Goal: Book appointment/travel/reservation

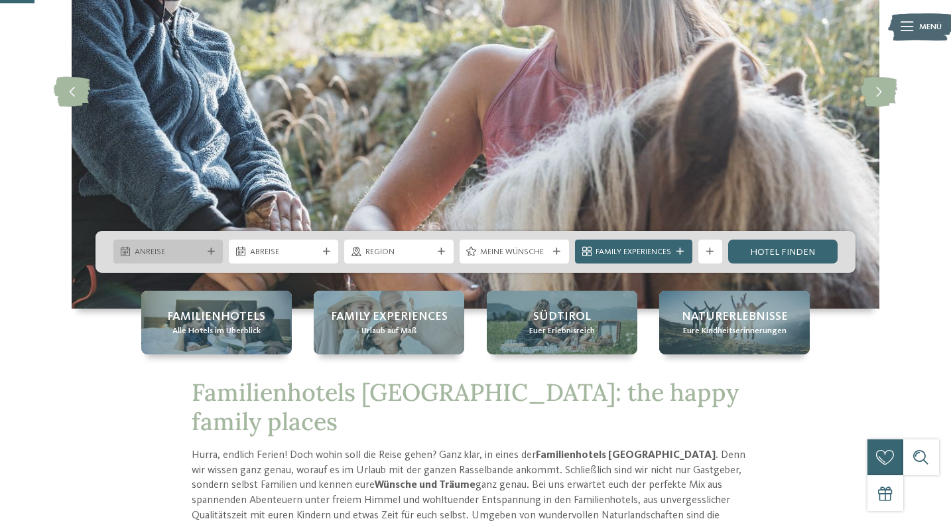
click at [175, 247] on span "Anreise" at bounding box center [169, 252] width 68 height 12
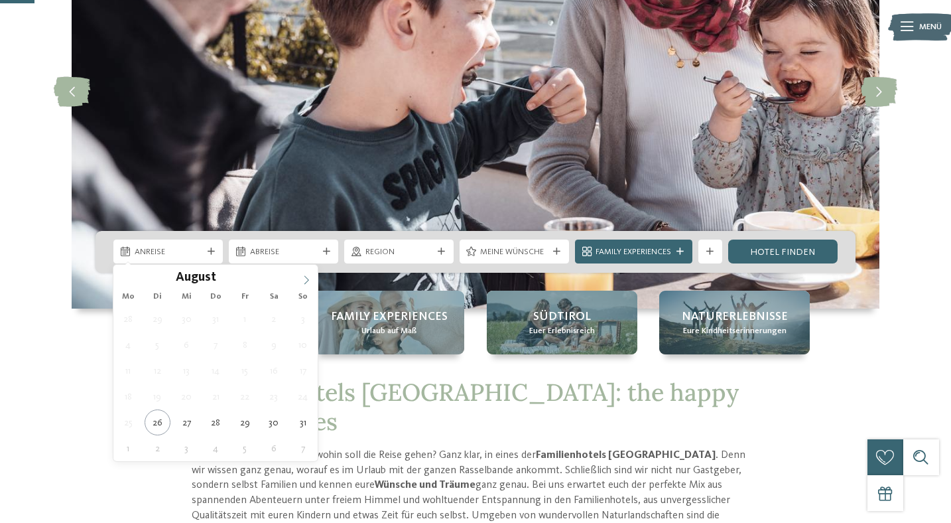
click at [307, 279] on icon at bounding box center [306, 279] width 5 height 9
type div "[DATE]"
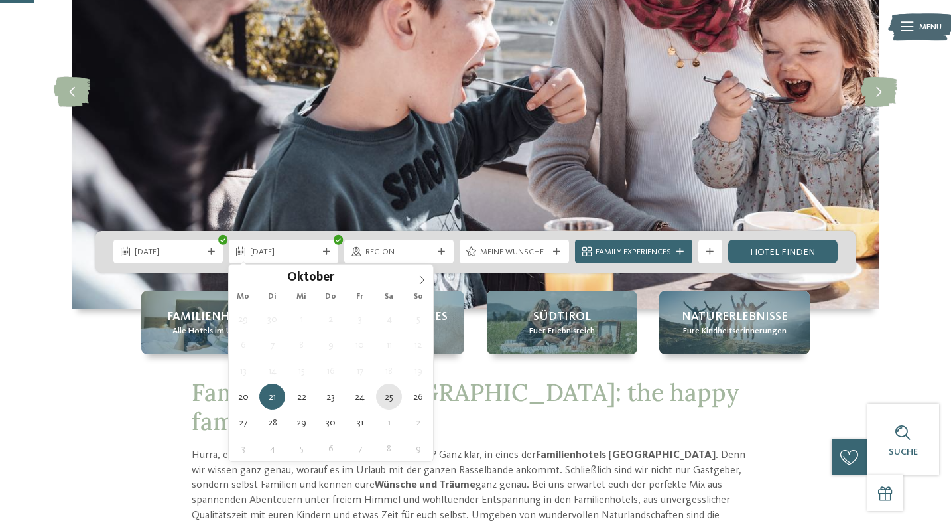
type div "[DATE]"
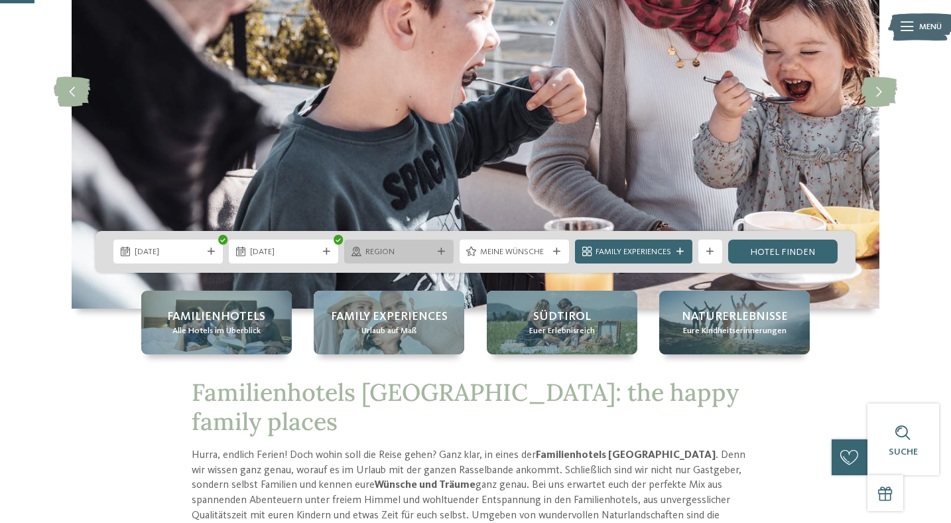
click at [421, 252] on span "Region" at bounding box center [399, 252] width 68 height 12
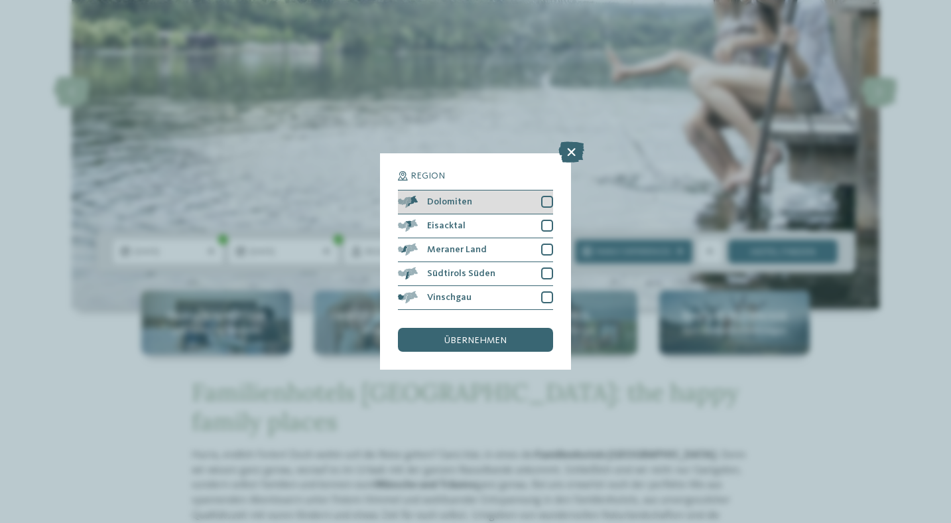
click at [545, 198] on div at bounding box center [547, 202] width 12 height 12
click at [549, 226] on div at bounding box center [547, 226] width 12 height 12
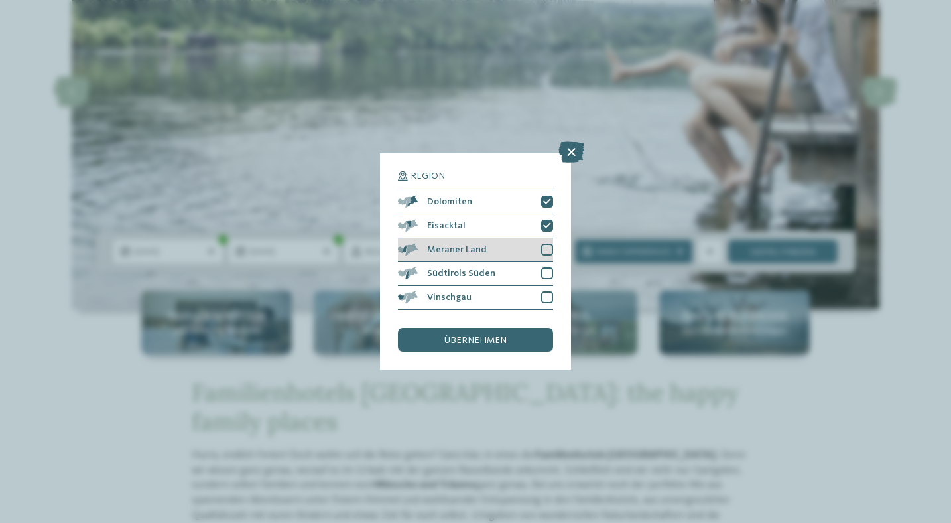
click at [545, 252] on div at bounding box center [547, 249] width 12 height 12
click at [544, 275] on div at bounding box center [547, 273] width 12 height 12
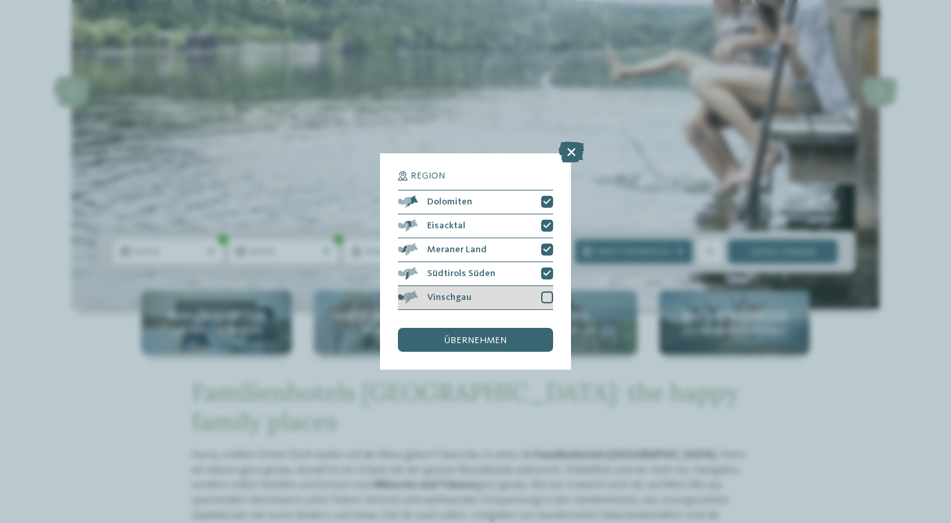
click at [546, 296] on div at bounding box center [547, 297] width 12 height 12
click at [501, 339] on span "übernehmen" at bounding box center [475, 340] width 62 height 9
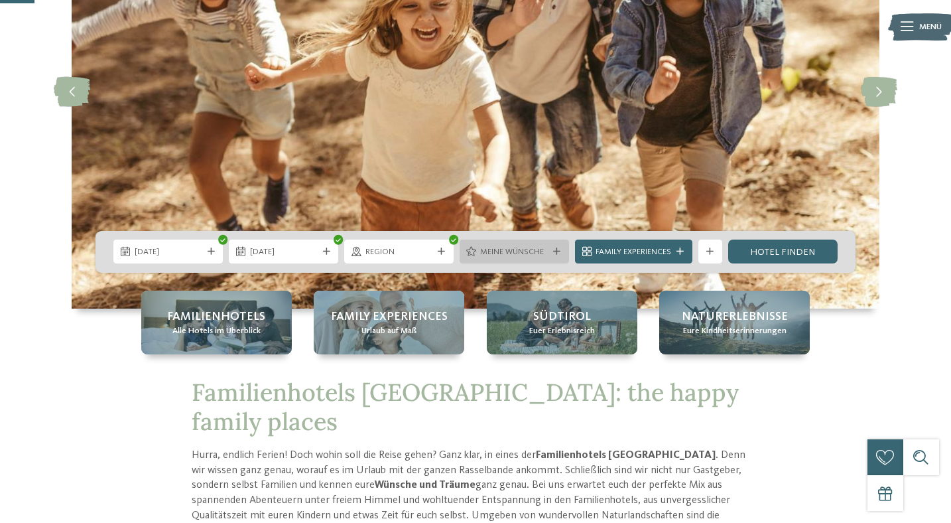
click at [539, 257] on span "Meine Wünsche" at bounding box center [514, 252] width 68 height 12
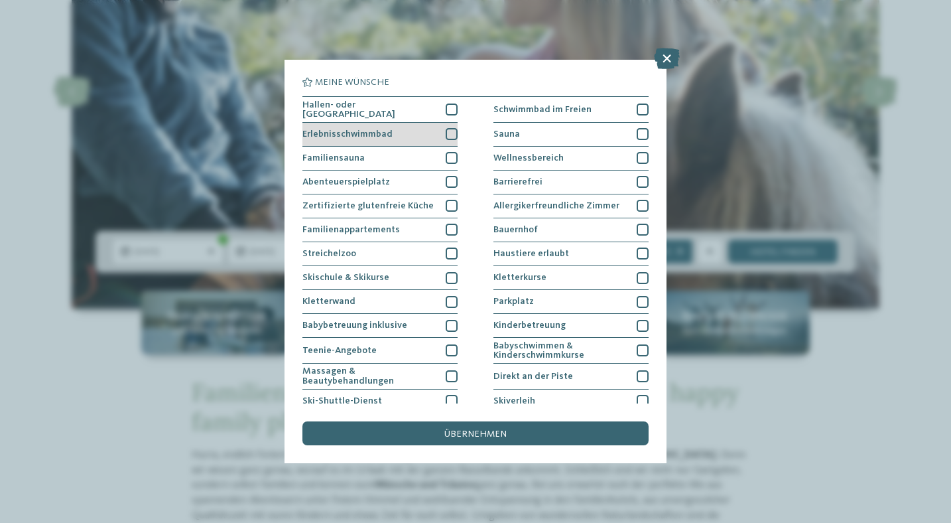
click at [453, 130] on div at bounding box center [452, 134] width 12 height 12
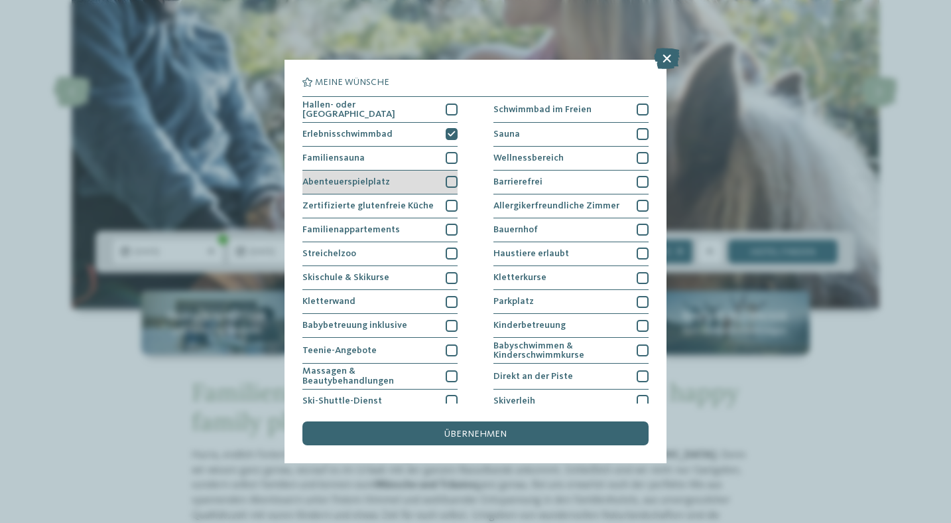
click at [452, 176] on div at bounding box center [452, 182] width 12 height 12
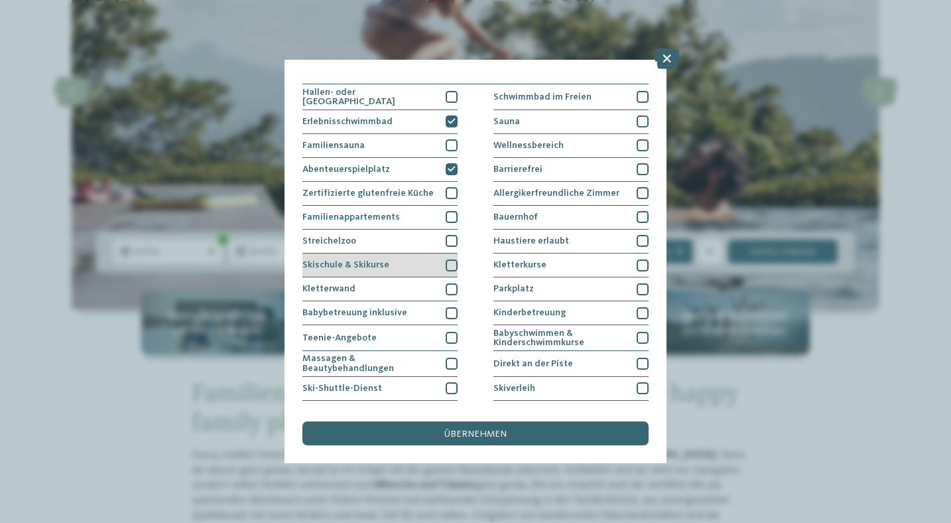
scroll to position [14, 0]
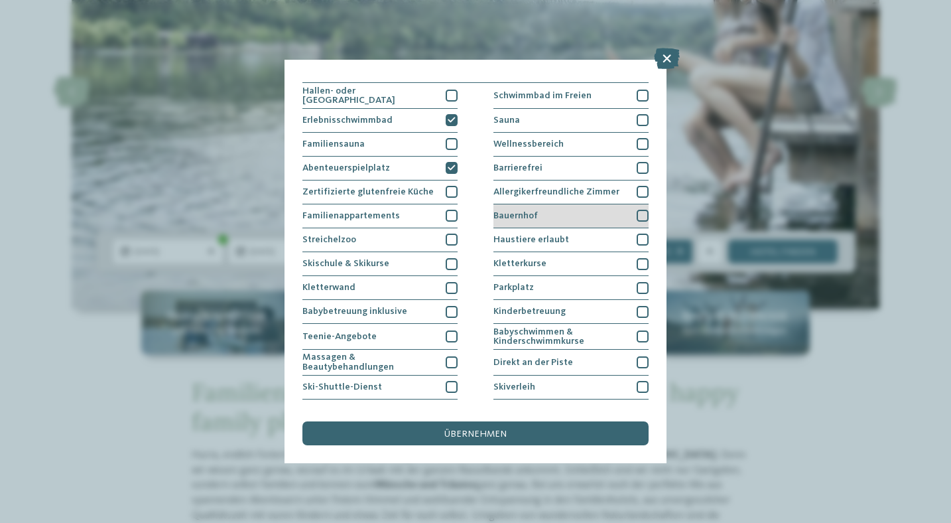
click at [641, 211] on div at bounding box center [643, 216] width 12 height 12
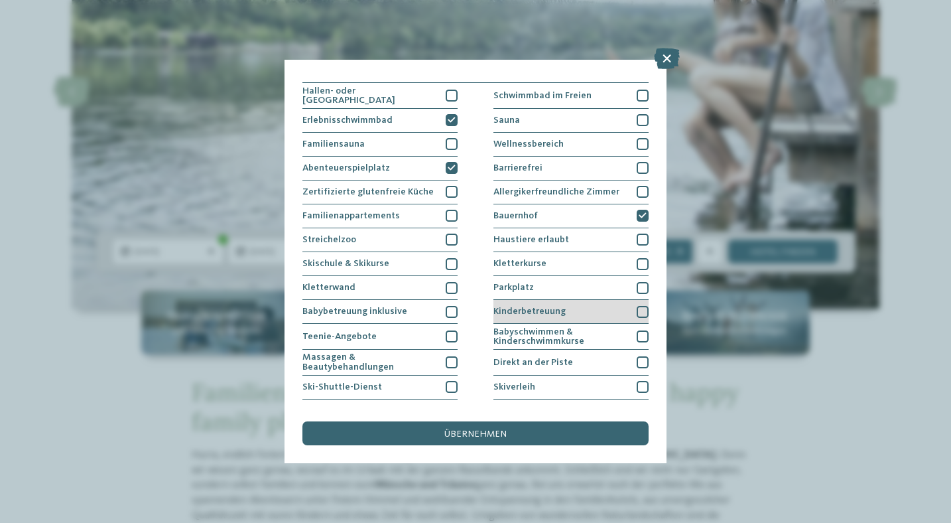
click at [643, 311] on div at bounding box center [643, 312] width 12 height 12
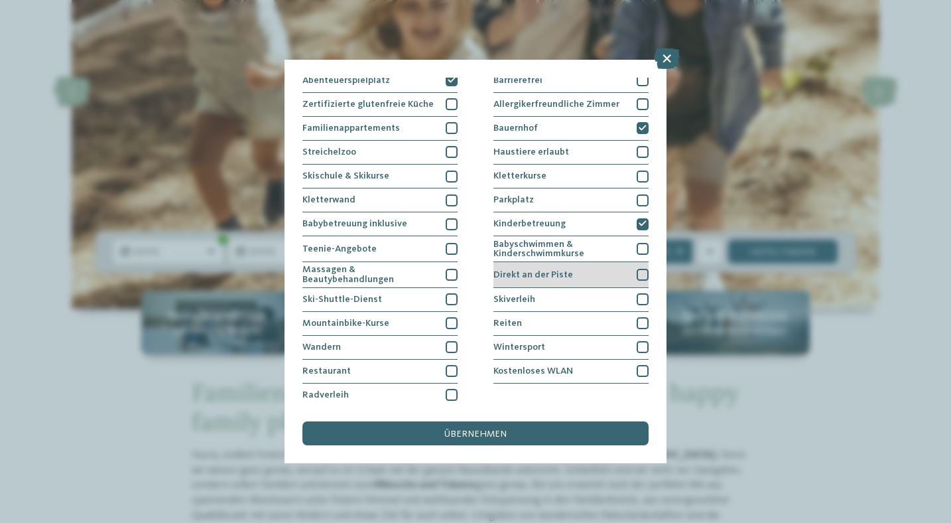
scroll to position [103, 0]
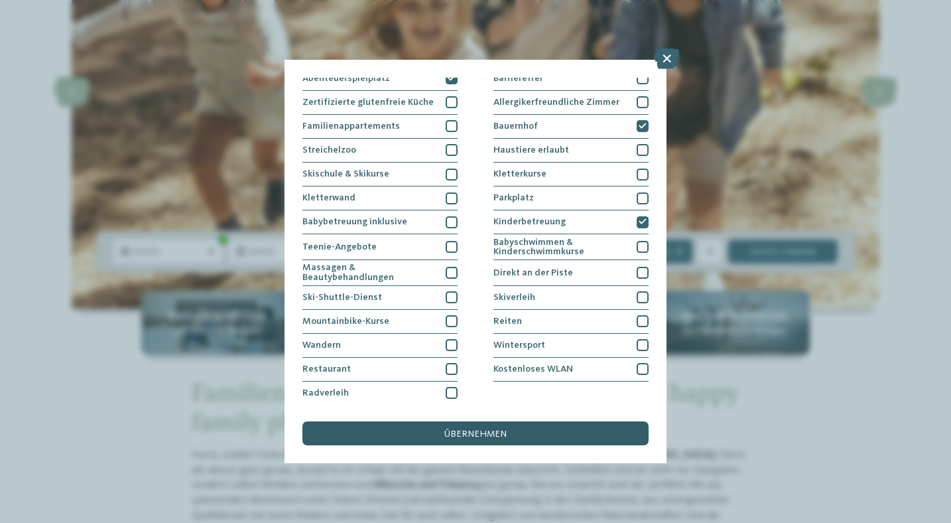
click at [512, 438] on div "übernehmen" at bounding box center [475, 433] width 346 height 24
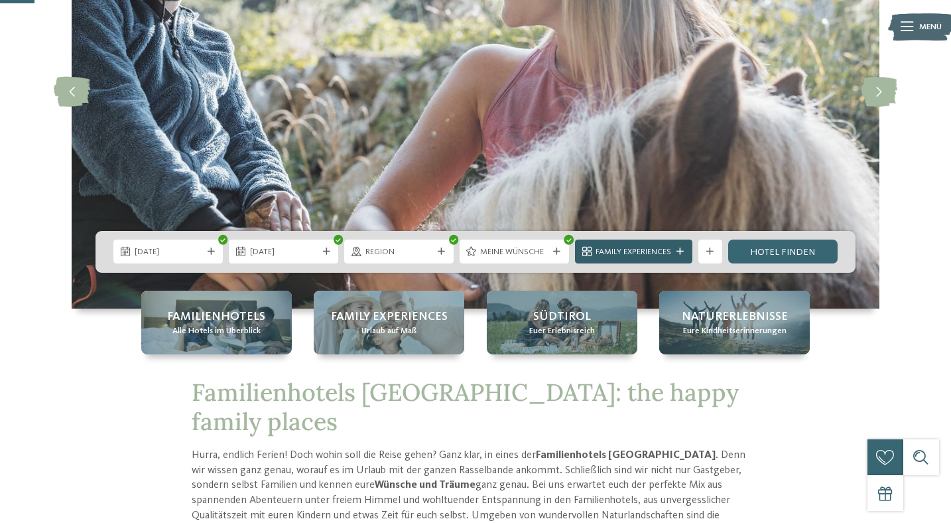
click at [667, 250] on span "Family Experiences" at bounding box center [634, 252] width 76 height 12
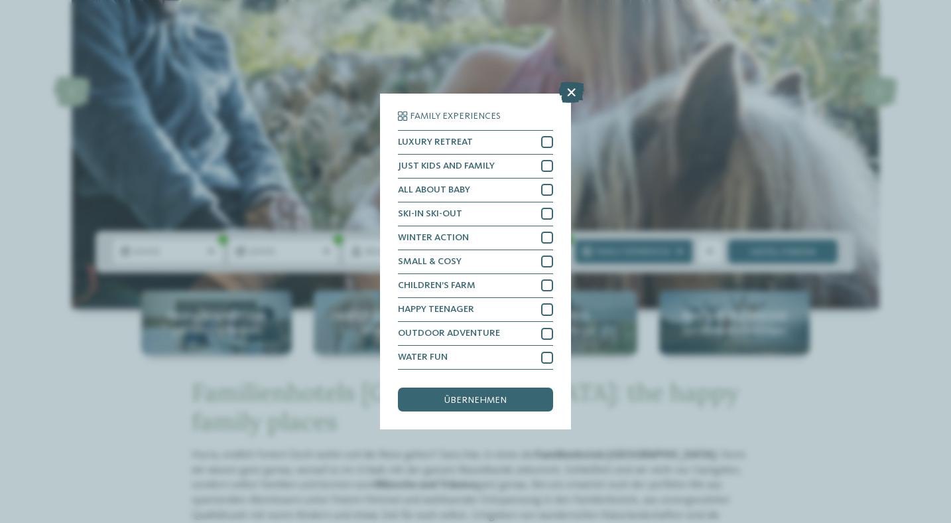
click at [568, 94] on icon at bounding box center [571, 92] width 26 height 21
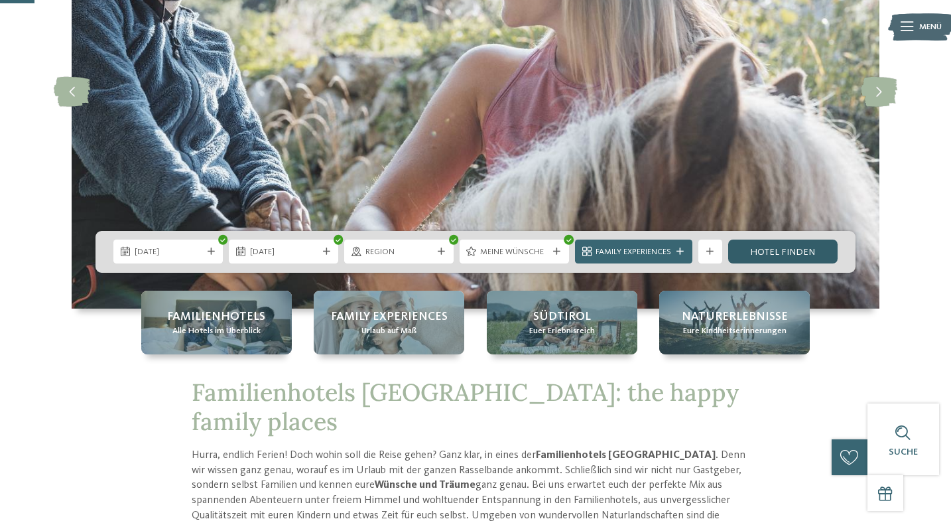
click at [801, 249] on link "Hotel finden" at bounding box center [782, 251] width 109 height 24
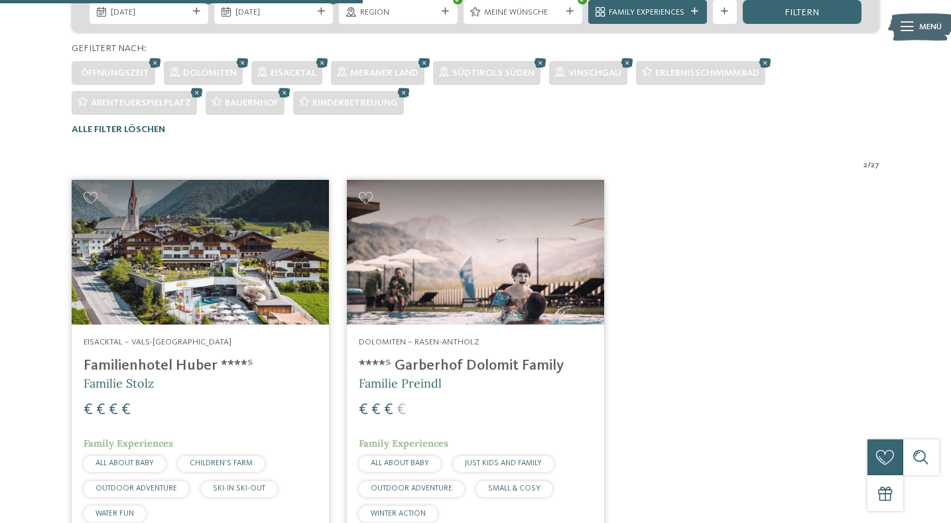
scroll to position [414, 0]
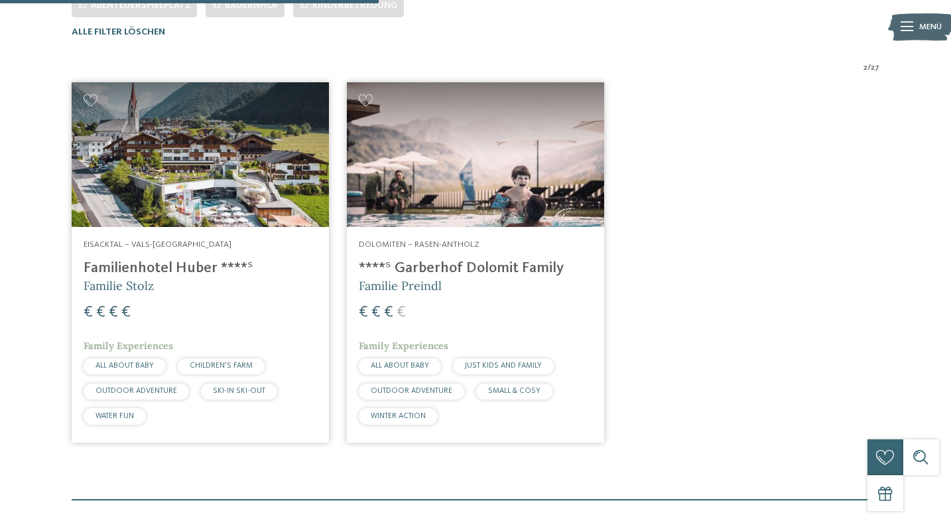
click at [174, 198] on img at bounding box center [200, 154] width 257 height 145
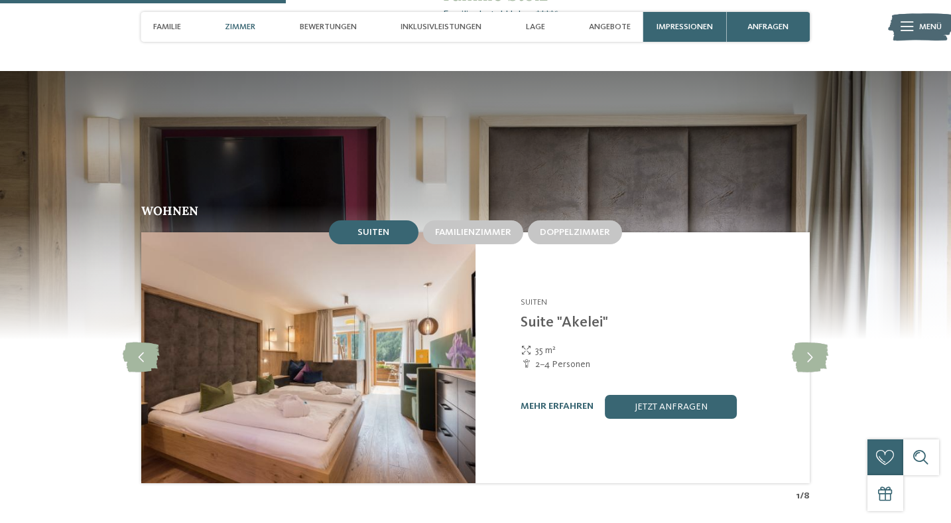
scroll to position [1297, 0]
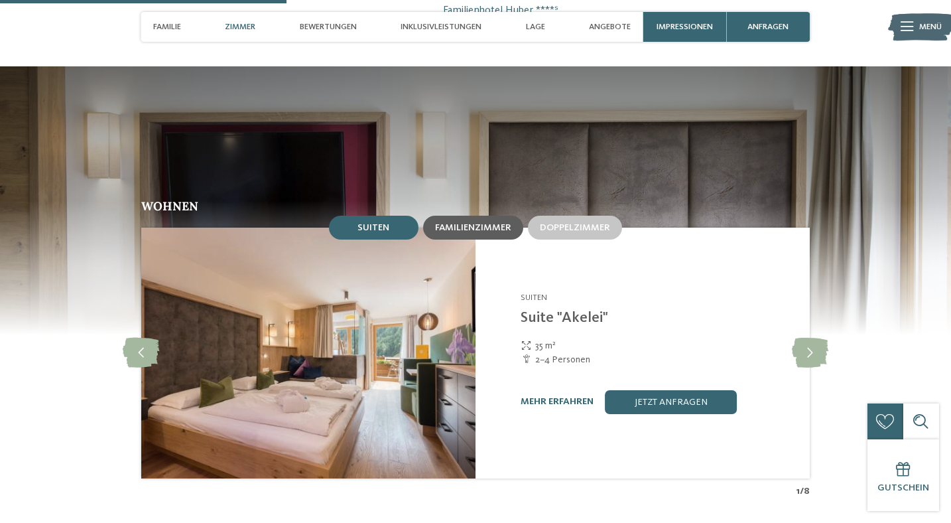
click at [466, 216] on div "Familienzimmer" at bounding box center [473, 228] width 100 height 24
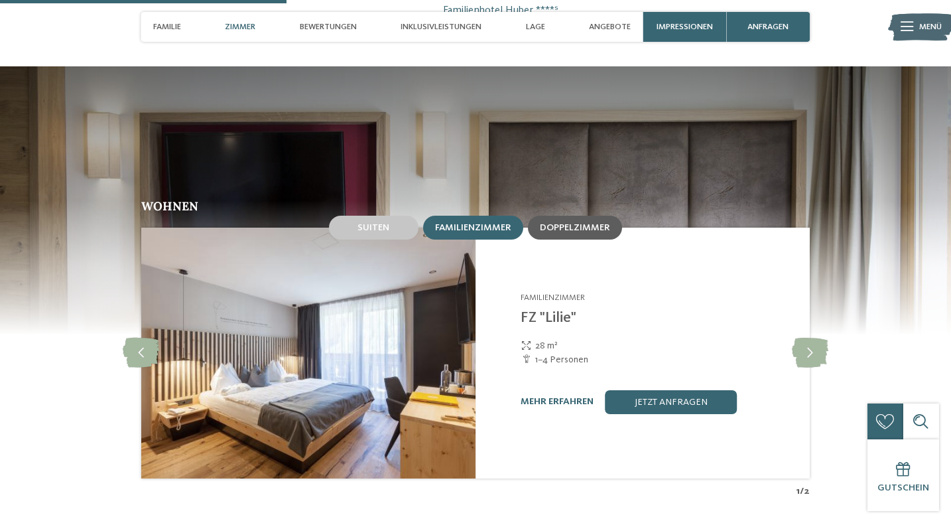
click at [554, 223] on span "Doppelzimmer" at bounding box center [575, 227] width 70 height 9
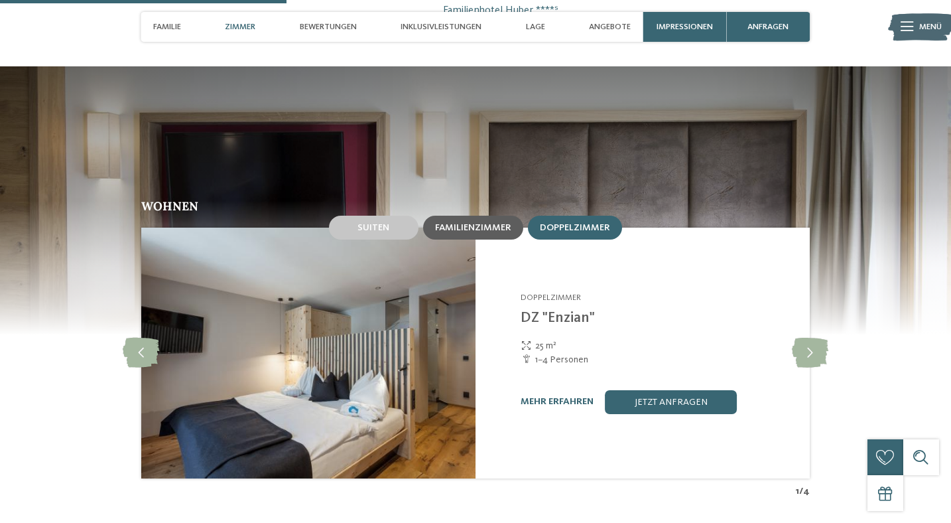
click at [491, 223] on span "Familienzimmer" at bounding box center [473, 227] width 76 height 9
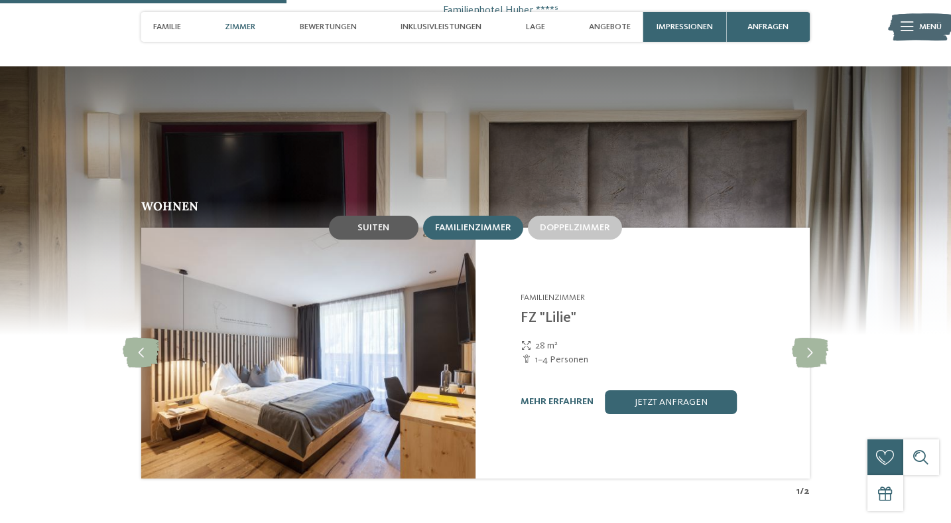
click at [393, 216] on div "Suiten" at bounding box center [374, 228] width 90 height 24
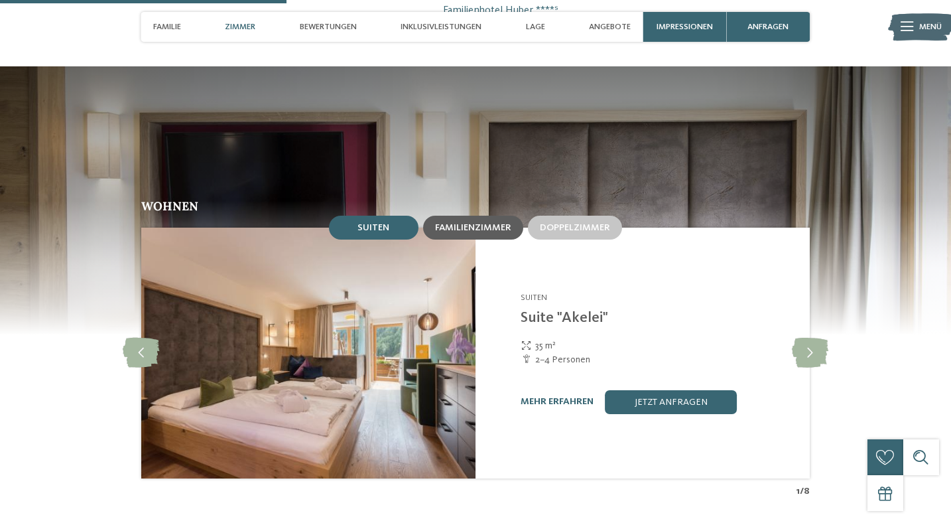
click at [464, 216] on div "Familienzimmer" at bounding box center [473, 228] width 100 height 24
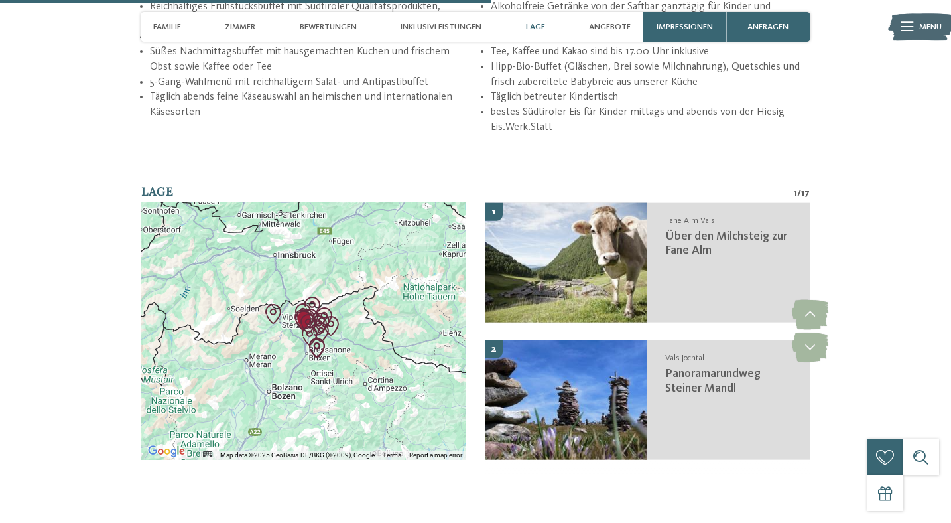
scroll to position [2230, 0]
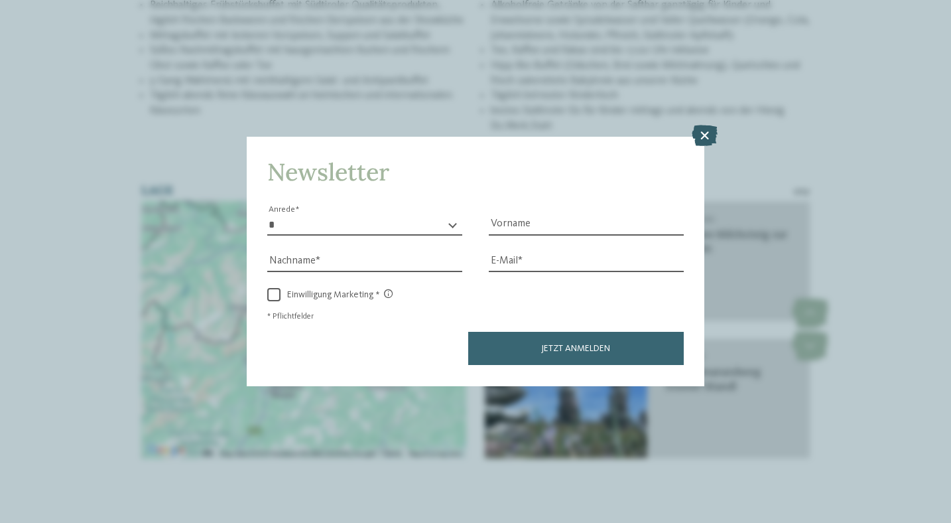
click at [702, 139] on icon at bounding box center [705, 135] width 26 height 21
